Goal: Information Seeking & Learning: Learn about a topic

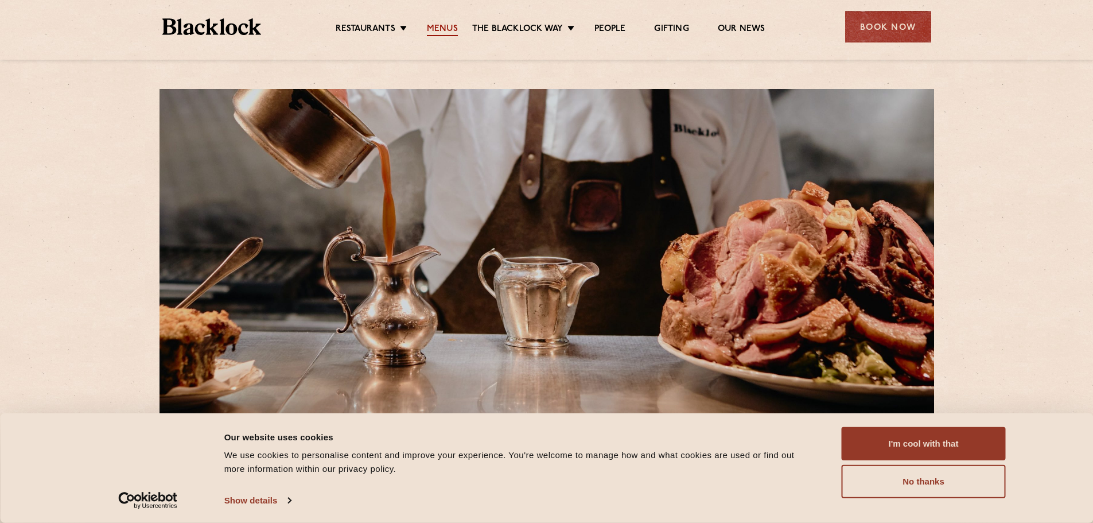
click at [444, 30] on link "Menus" at bounding box center [442, 30] width 31 height 13
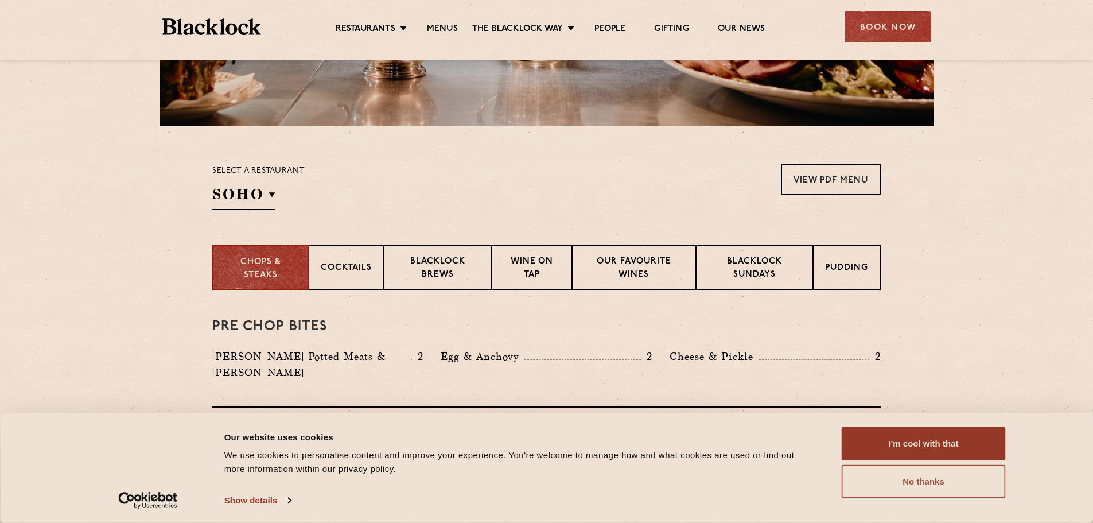
click at [940, 483] on button "No thanks" at bounding box center [924, 481] width 164 height 33
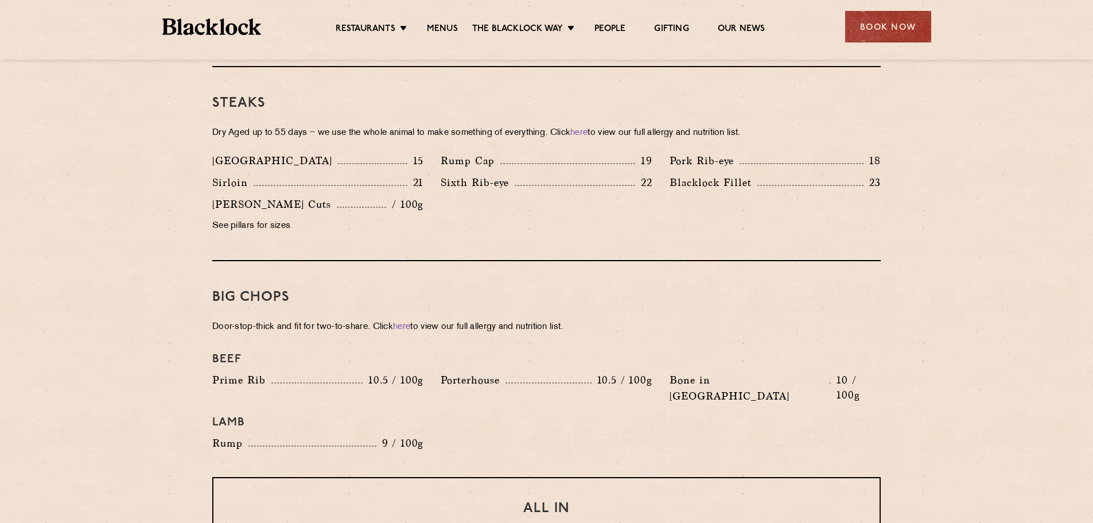
scroll to position [1033, 0]
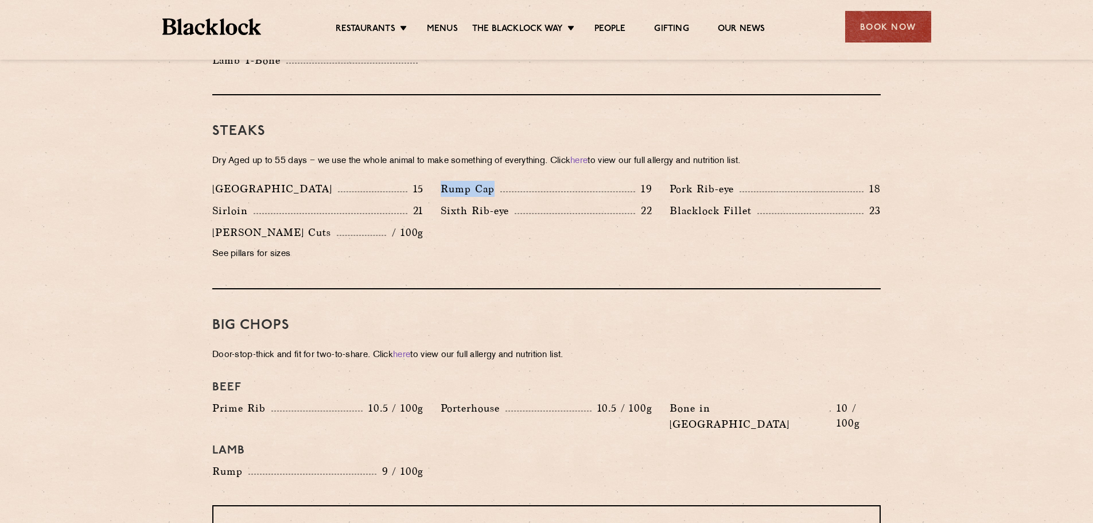
drag, startPoint x: 442, startPoint y: 169, endPoint x: 493, endPoint y: 170, distance: 51.1
click at [493, 181] on p "Rump Cap" at bounding box center [471, 189] width 60 height 16
drag, startPoint x: 479, startPoint y: 172, endPoint x: 755, endPoint y: 242, distance: 285.1
click at [755, 242] on div "Denver 15 Rump Cap 19 Pork Rib-eye 18 Sirloin 21 Sixth Rib-eye 22 Blacklock Fil…" at bounding box center [547, 224] width 686 height 87
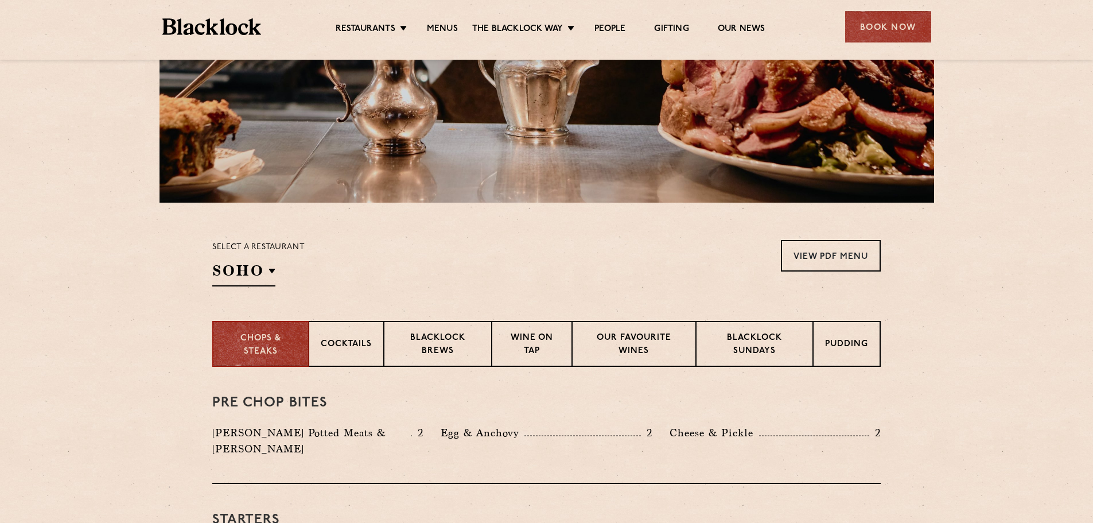
scroll to position [344, 0]
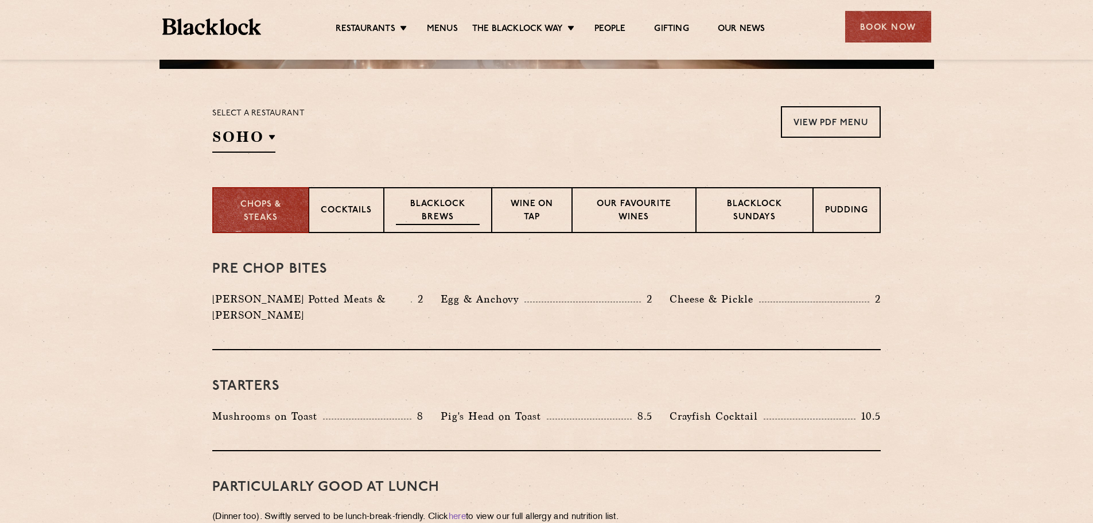
click at [435, 216] on p "Blacklock Brews" at bounding box center [438, 211] width 84 height 27
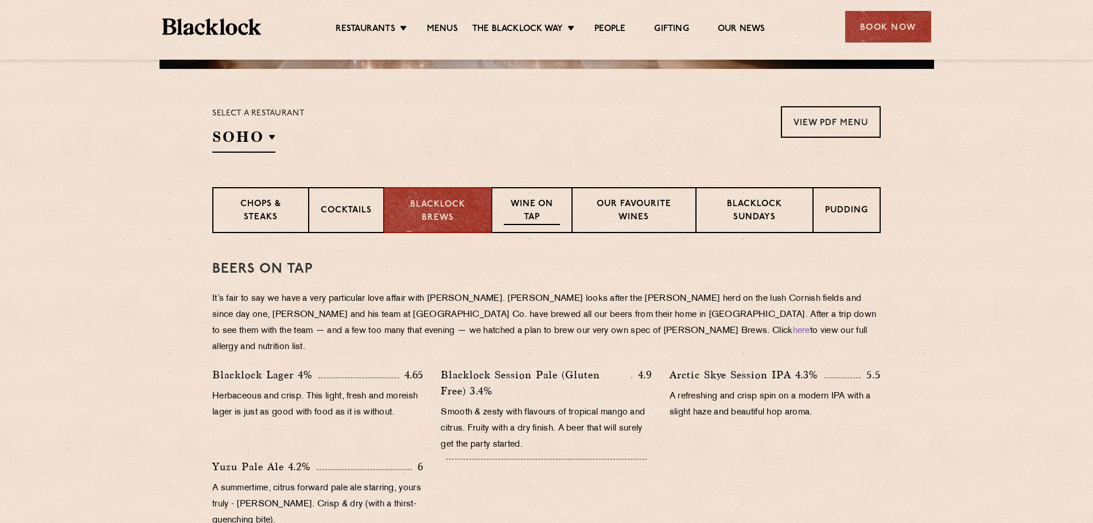
click at [528, 209] on p "Wine on Tap" at bounding box center [532, 211] width 56 height 27
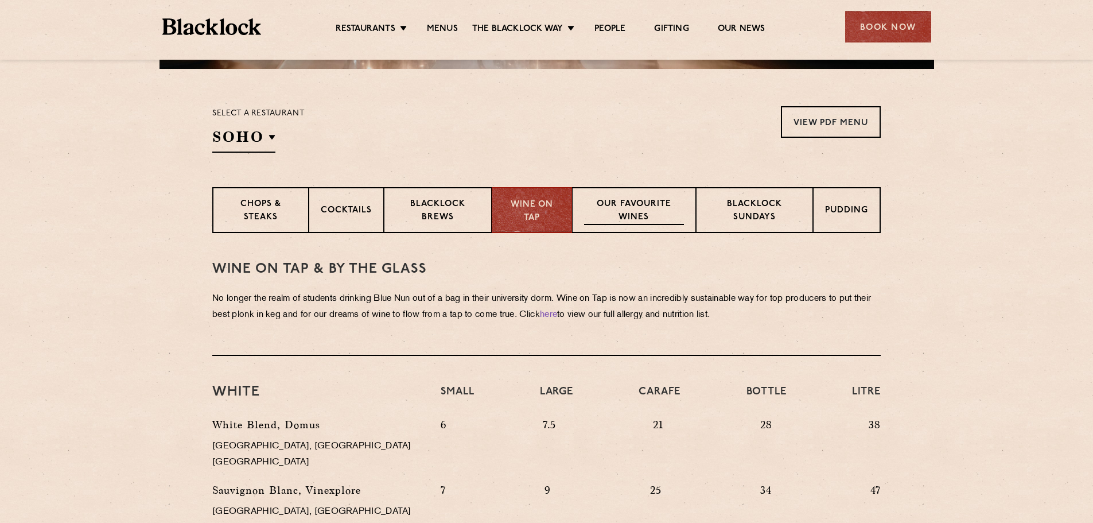
click at [656, 215] on p "Our favourite wines" at bounding box center [633, 211] width 99 height 27
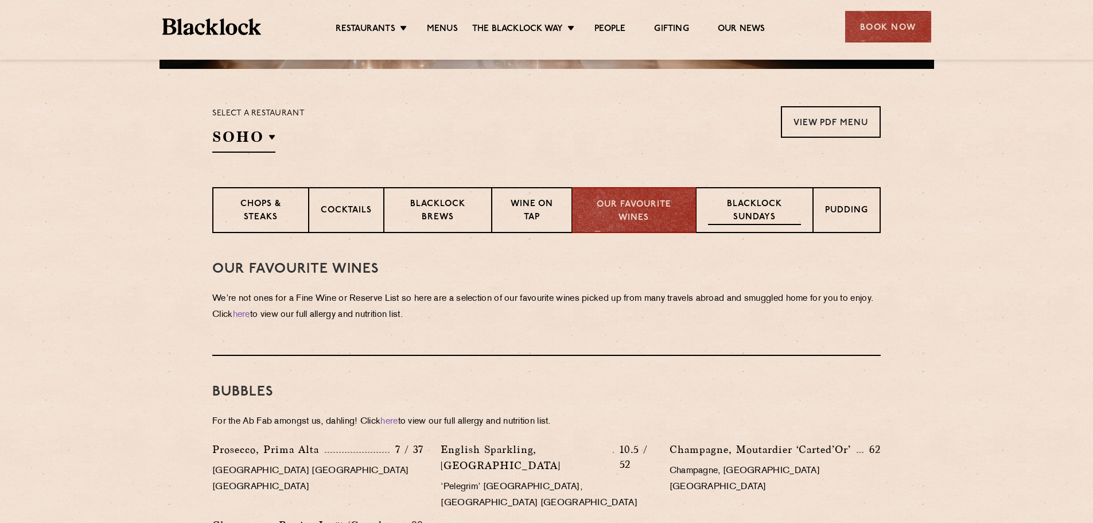
click at [772, 215] on p "Blacklock Sundays" at bounding box center [754, 211] width 93 height 27
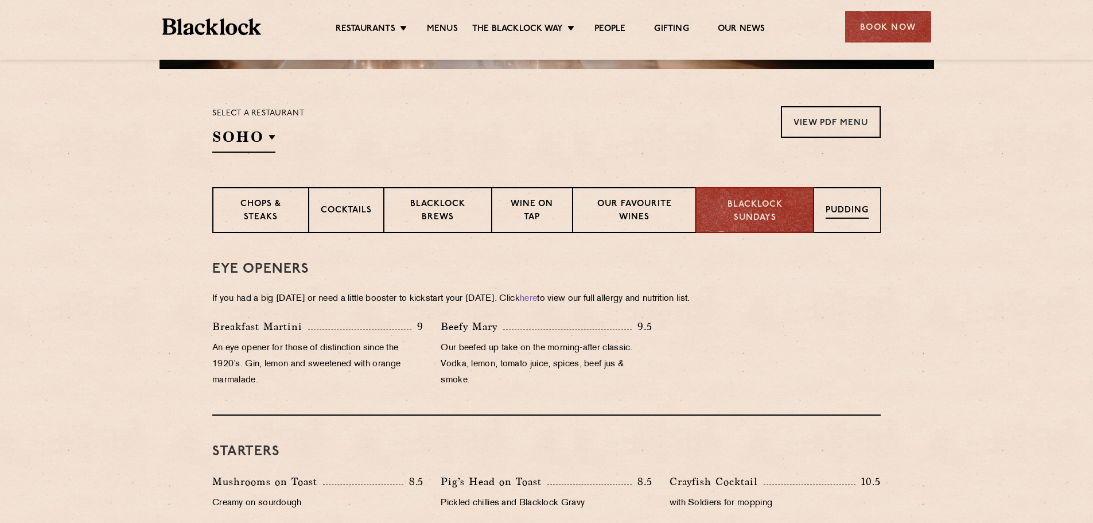
click at [851, 215] on p "Pudding" at bounding box center [847, 211] width 43 height 14
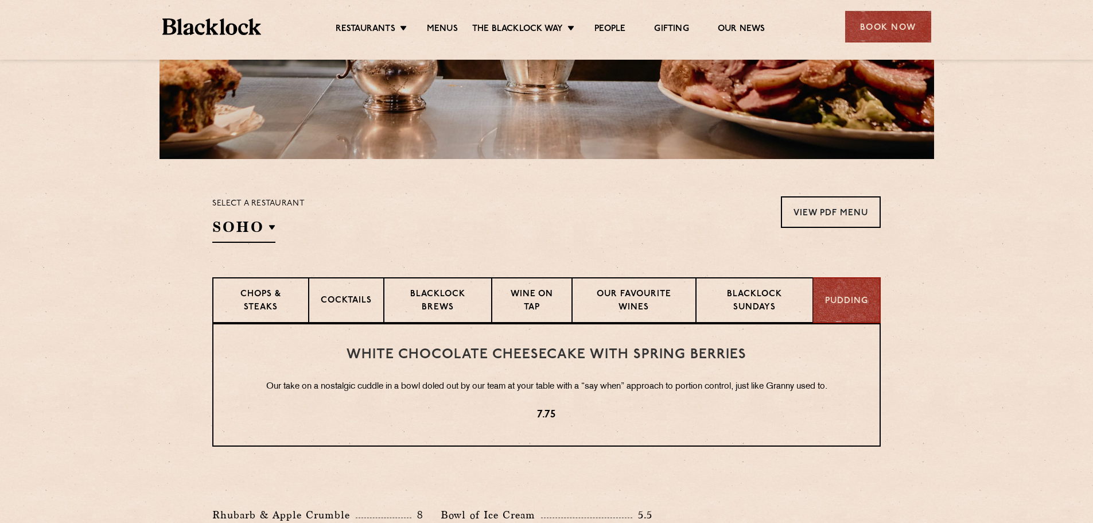
scroll to position [172, 0]
